Goal: Navigation & Orientation: Find specific page/section

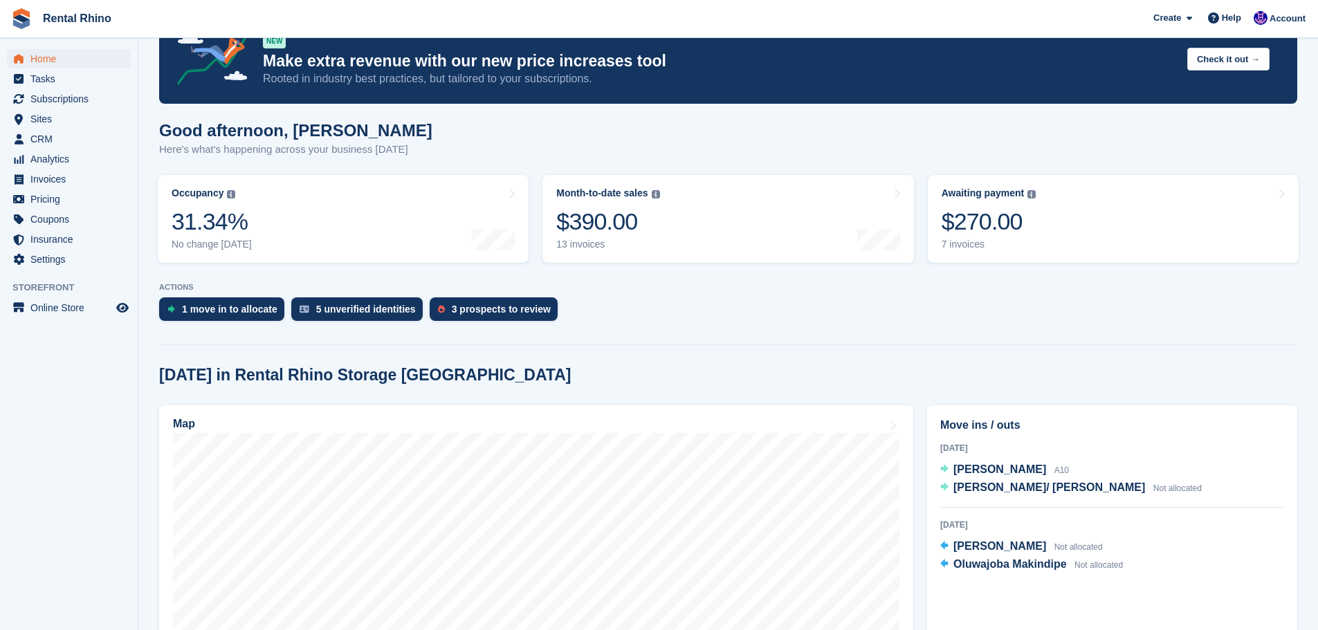
scroll to position [69, 0]
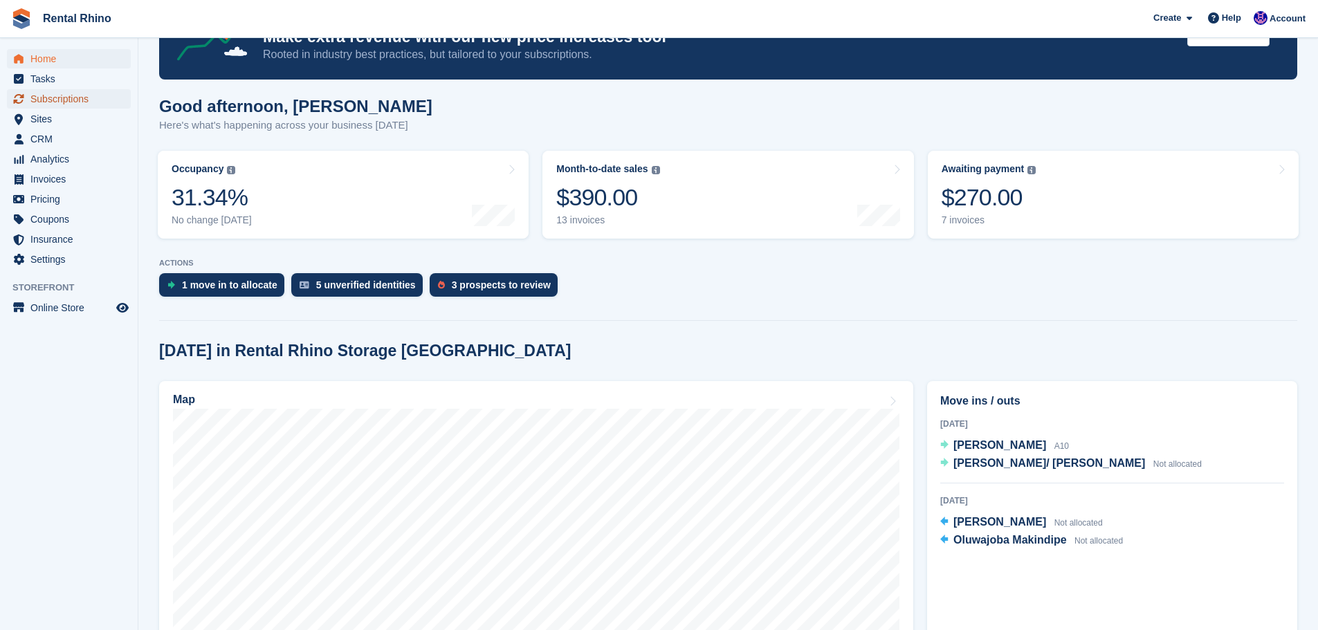
click at [49, 103] on span "Subscriptions" at bounding box center [71, 98] width 83 height 19
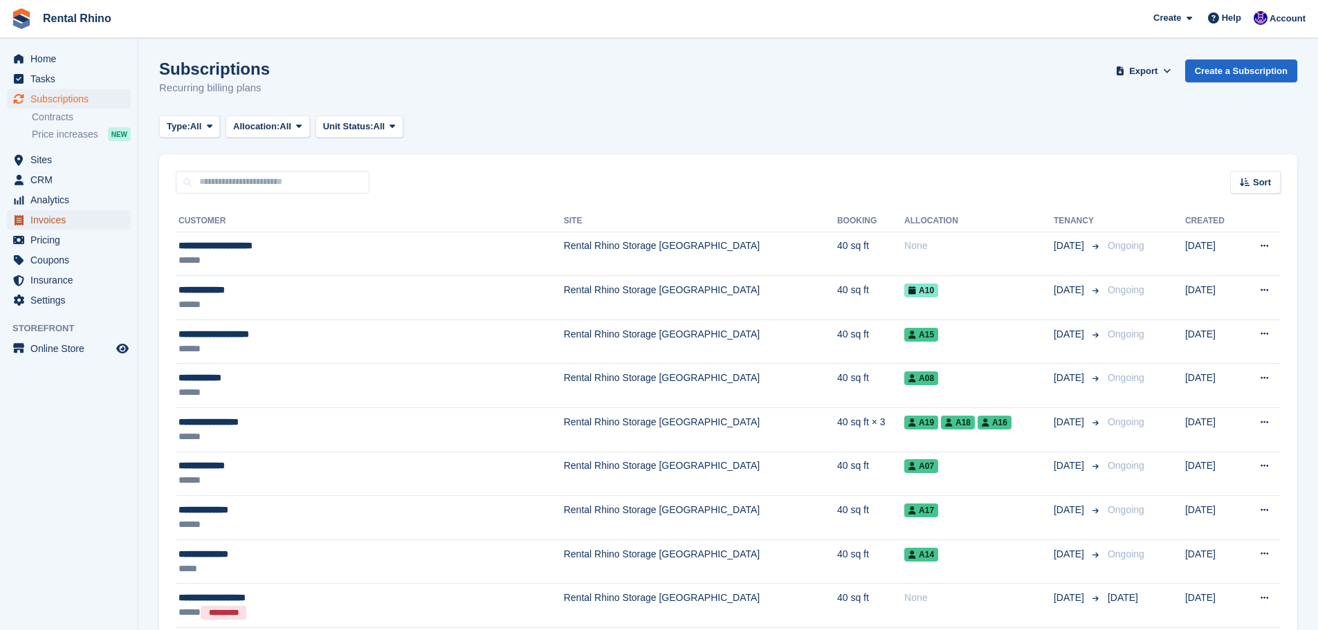
click at [47, 229] on span "Invoices" at bounding box center [71, 219] width 83 height 19
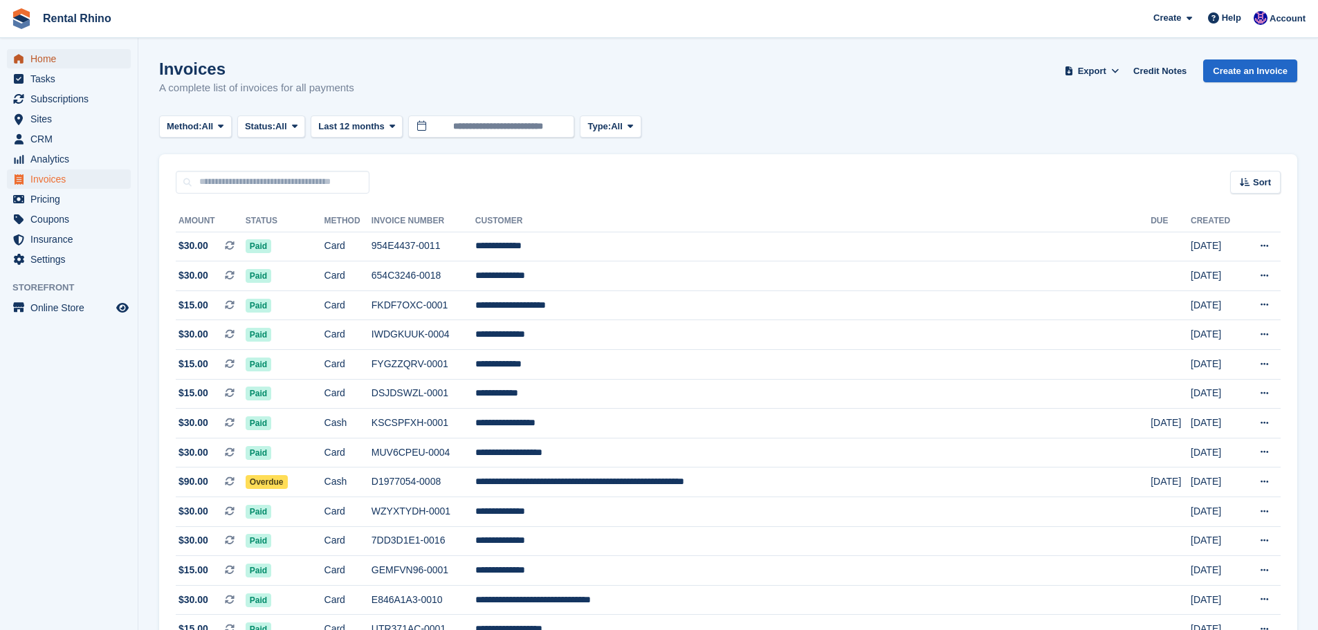
click at [37, 51] on span "Home" at bounding box center [71, 58] width 83 height 19
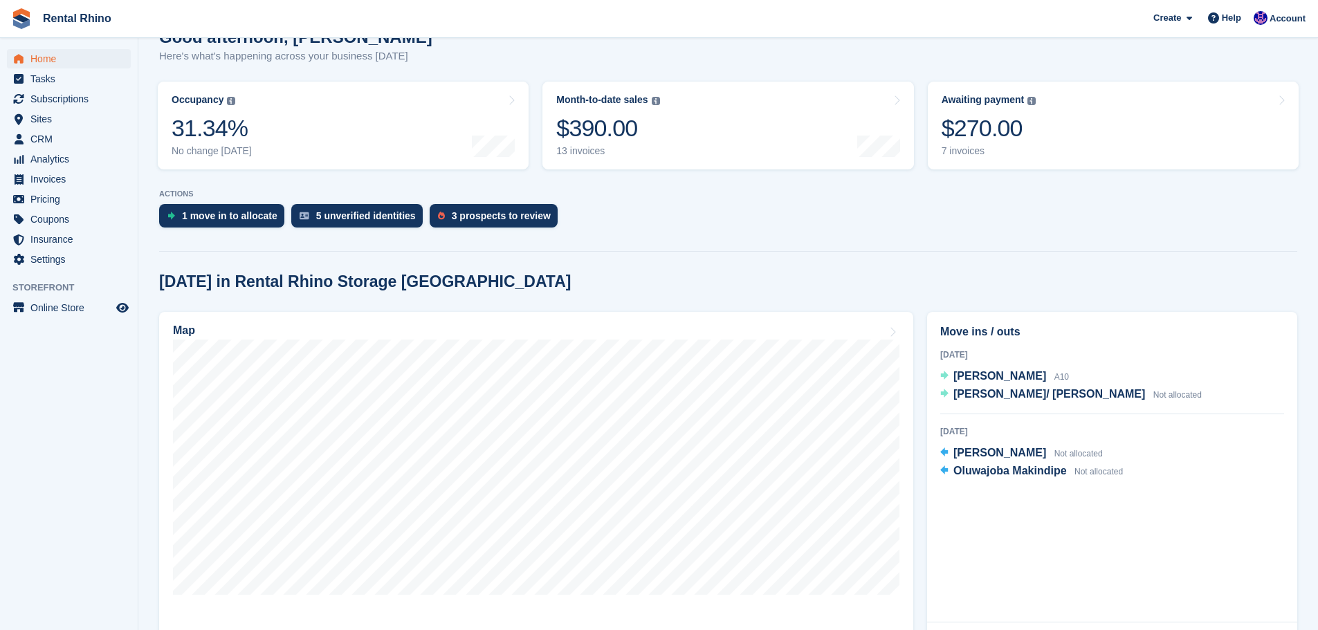
scroll to position [69, 0]
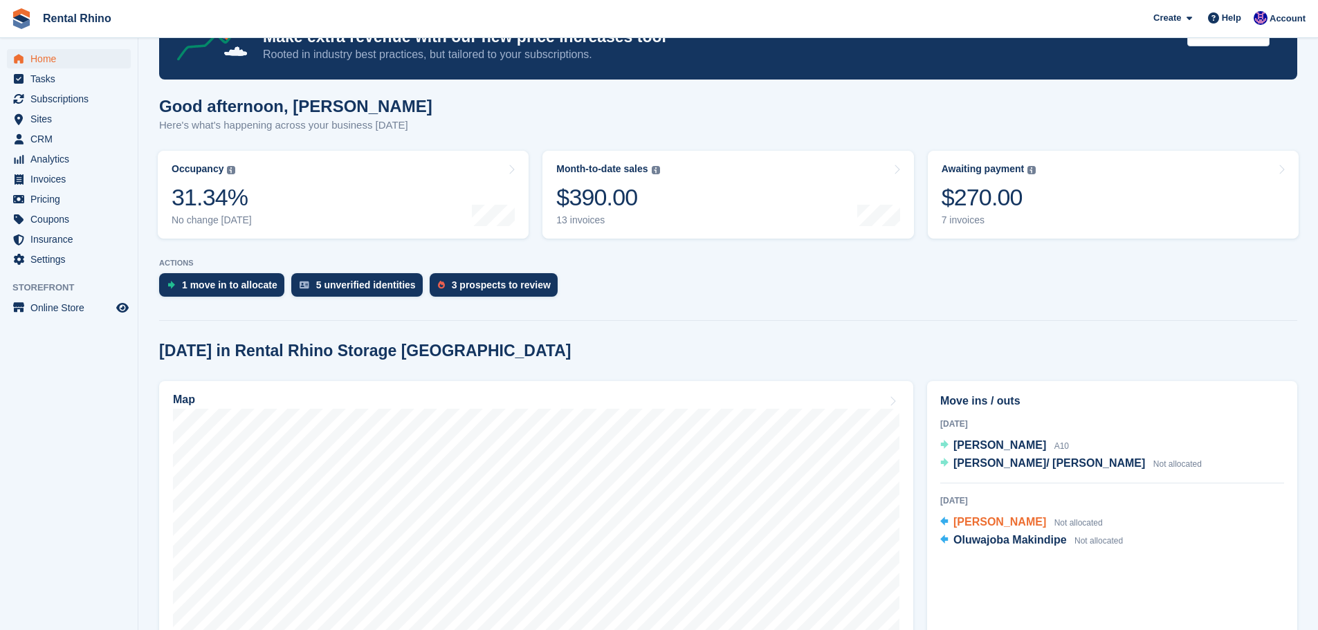
click at [995, 523] on span "[PERSON_NAME]" at bounding box center [999, 522] width 93 height 12
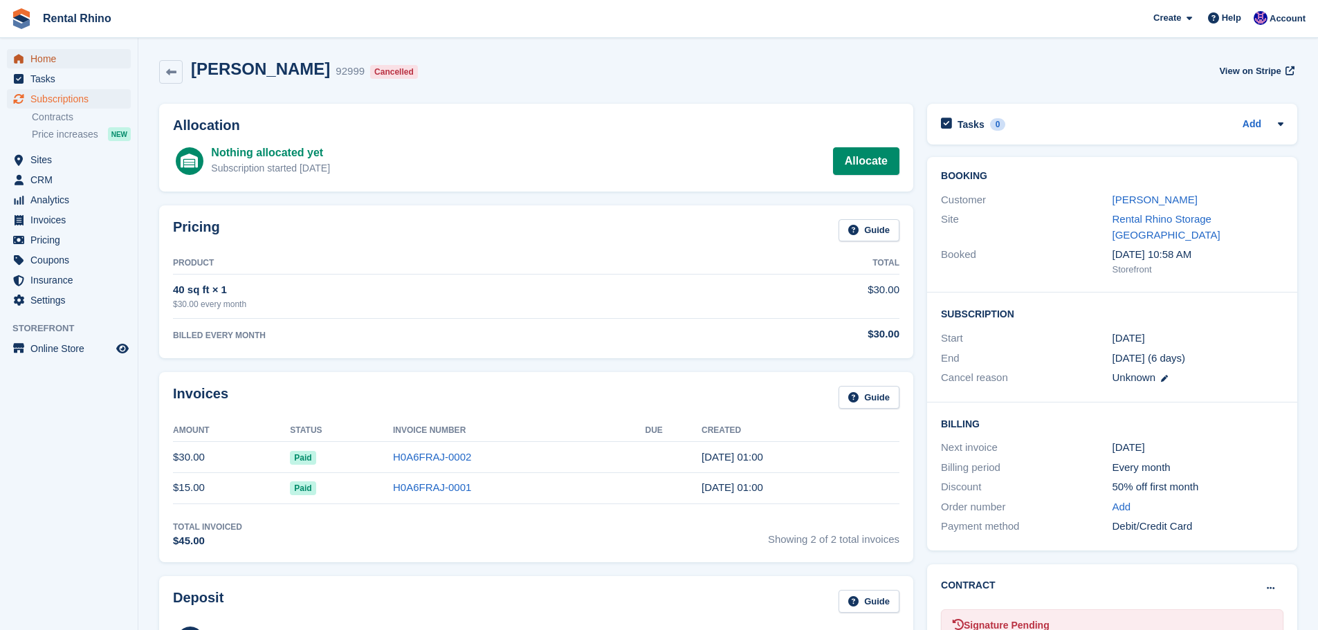
click at [42, 56] on span "Home" at bounding box center [71, 58] width 83 height 19
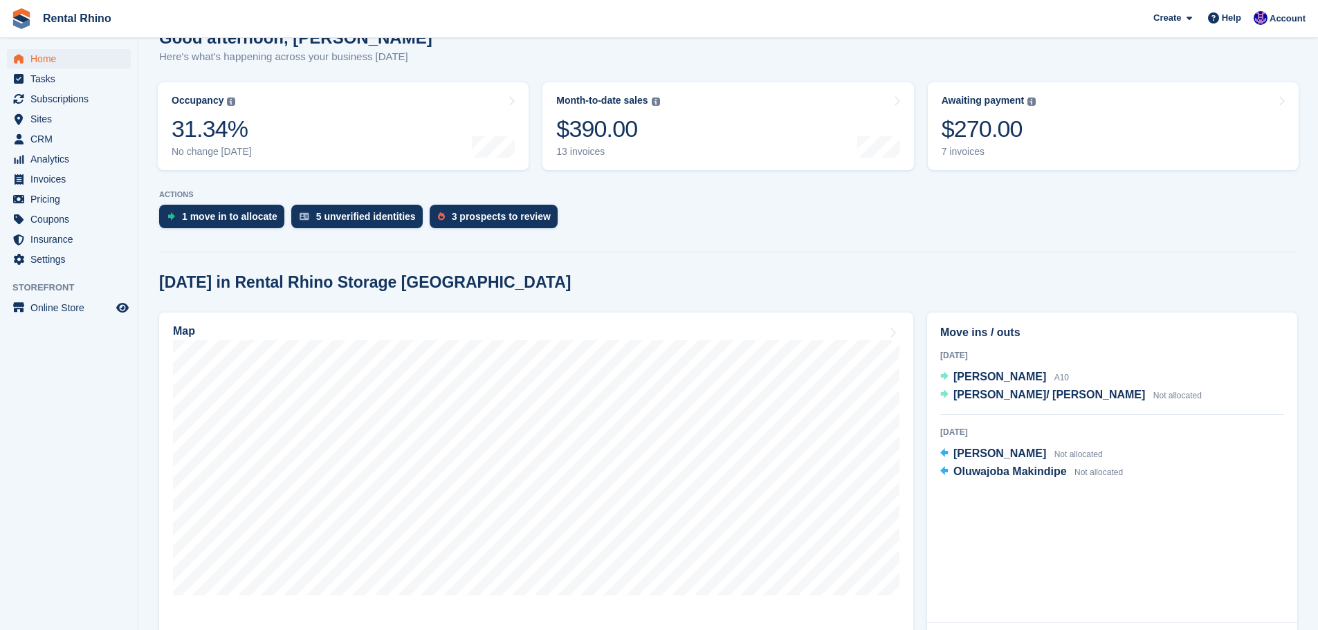
scroll to position [138, 0]
